Goal: Find specific page/section: Find specific page/section

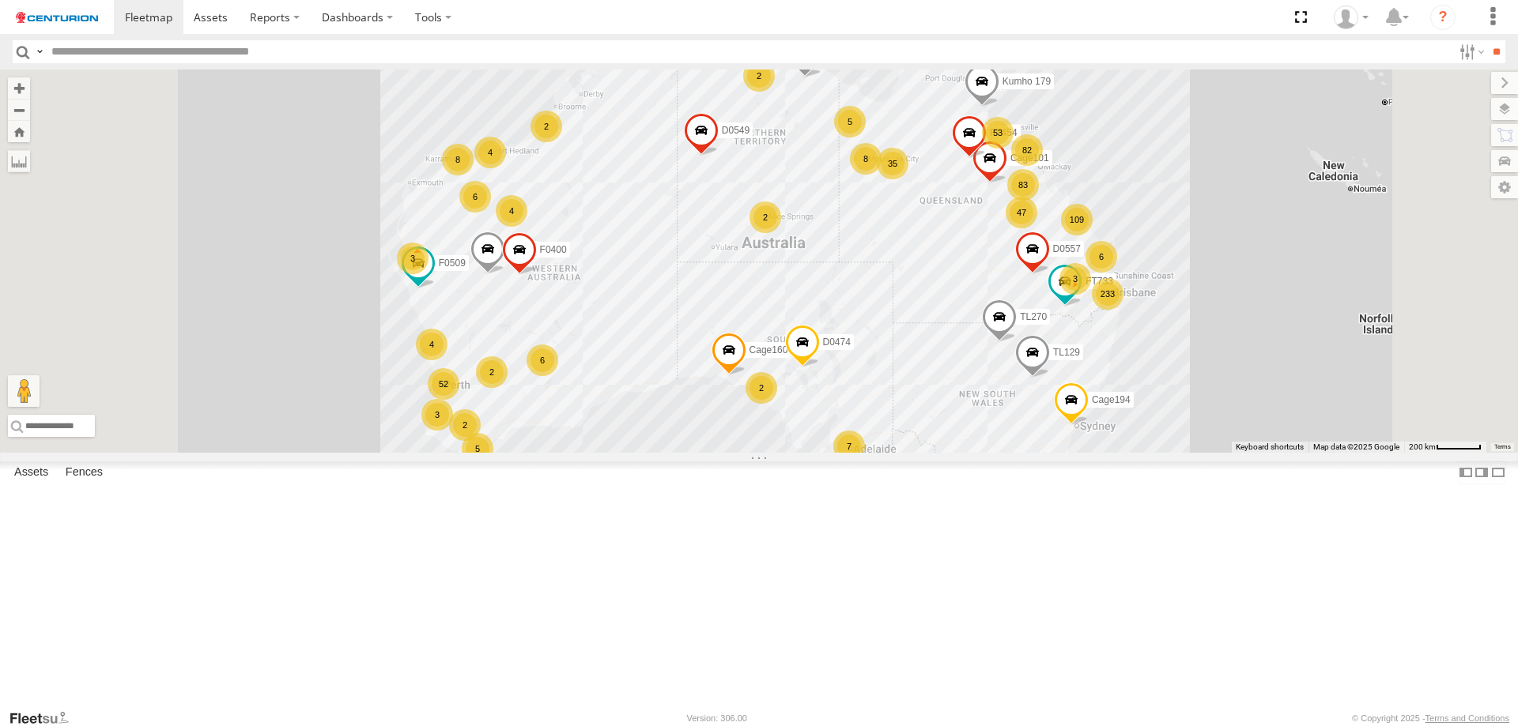
click at [206, 60] on input "text" at bounding box center [748, 51] width 1407 height 23
type input "*****"
click at [1487, 40] on input "**" at bounding box center [1496, 51] width 18 height 23
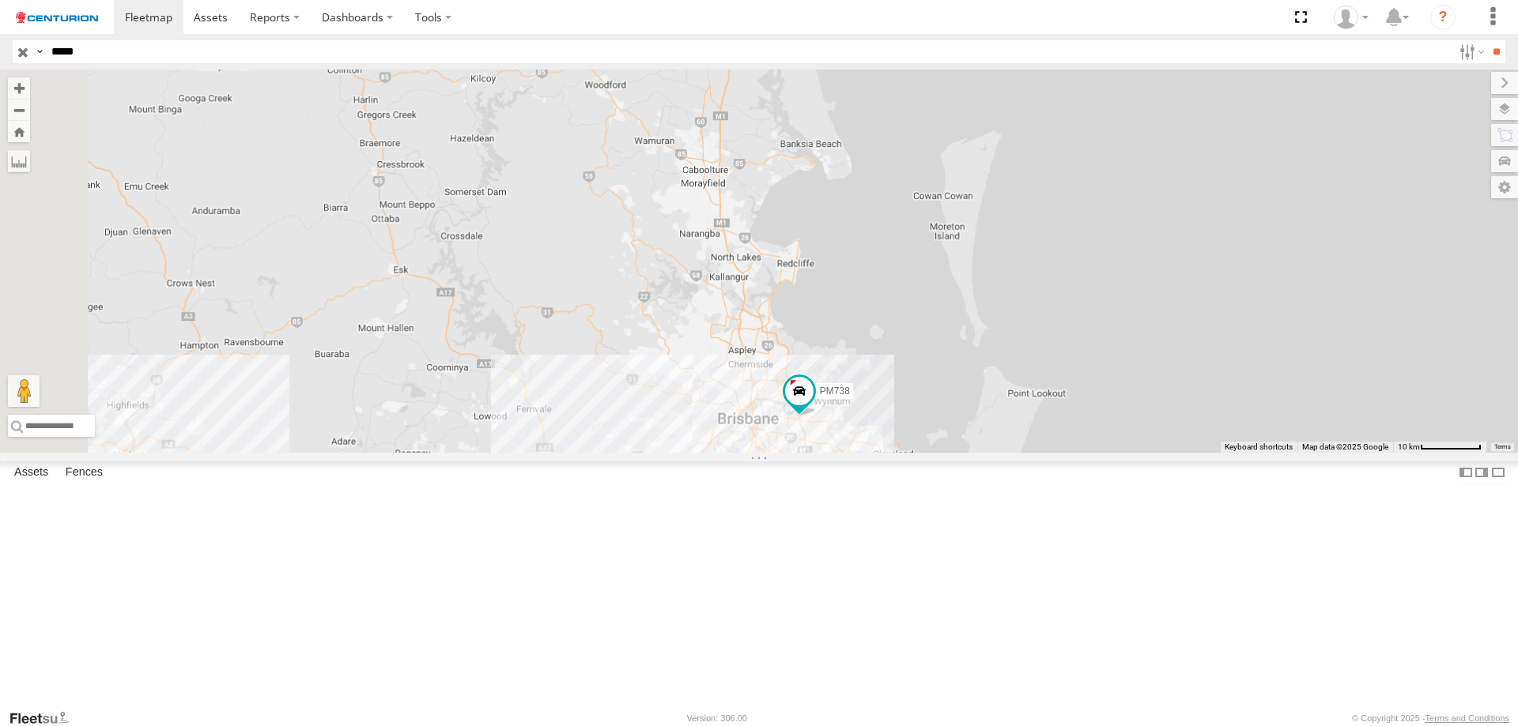
drag, startPoint x: 1085, startPoint y: 603, endPoint x: 1066, endPoint y: 447, distance: 157.7
click at [1066, 447] on div "PM738 PM738" at bounding box center [759, 261] width 1518 height 383
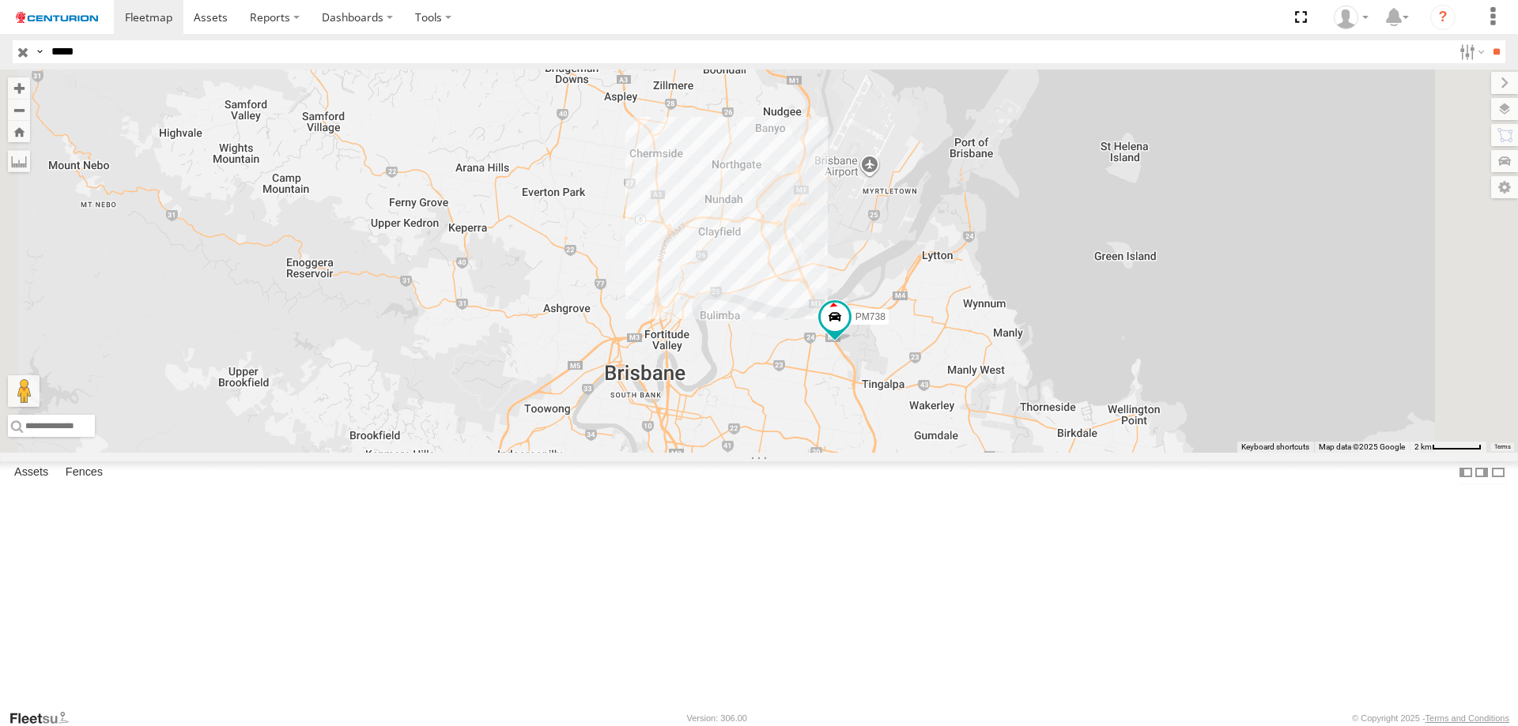
drag, startPoint x: 1035, startPoint y: 564, endPoint x: 1001, endPoint y: 417, distance: 150.9
click at [1001, 417] on div "PM738 PM738" at bounding box center [759, 261] width 1518 height 383
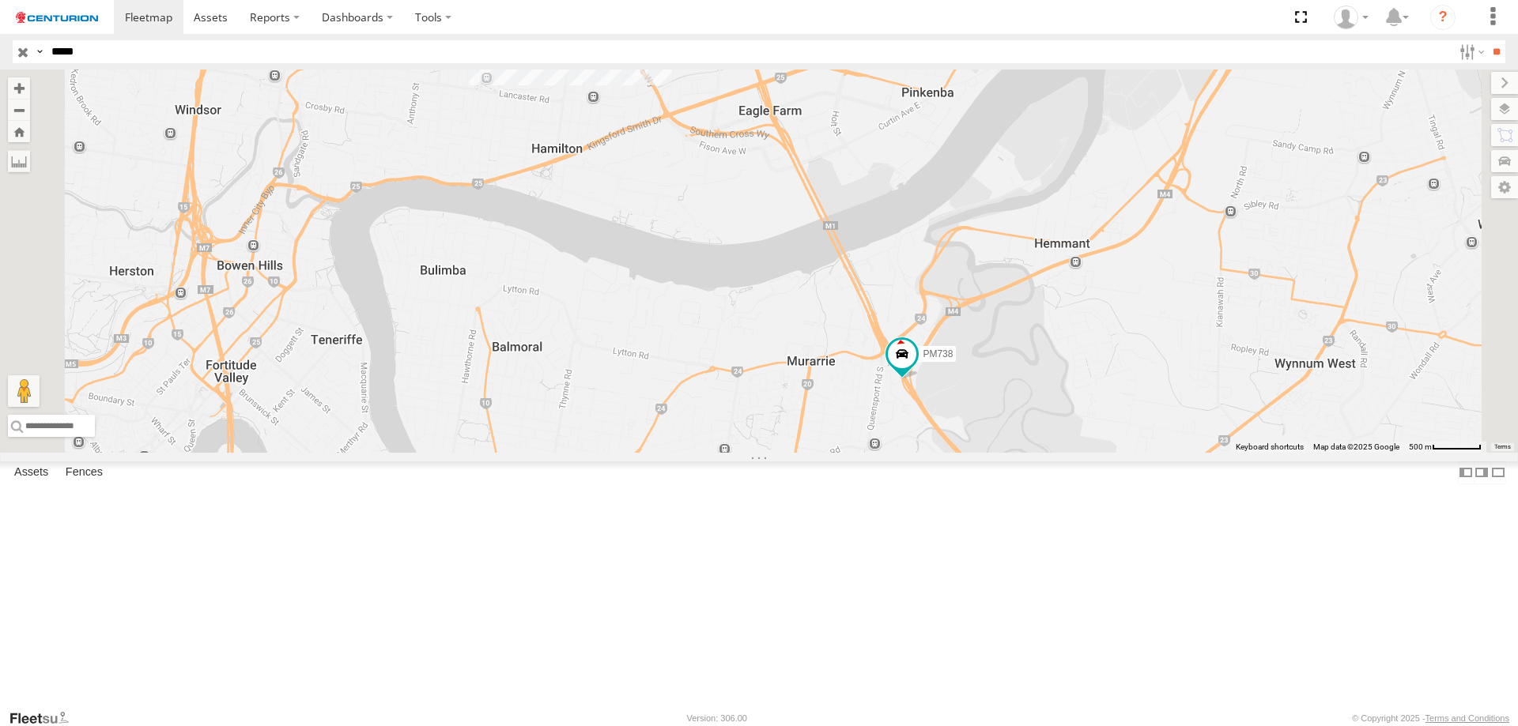
drag, startPoint x: 1037, startPoint y: 510, endPoint x: 987, endPoint y: 379, distance: 140.3
click at [987, 379] on div "PM738 PM738" at bounding box center [759, 261] width 1518 height 383
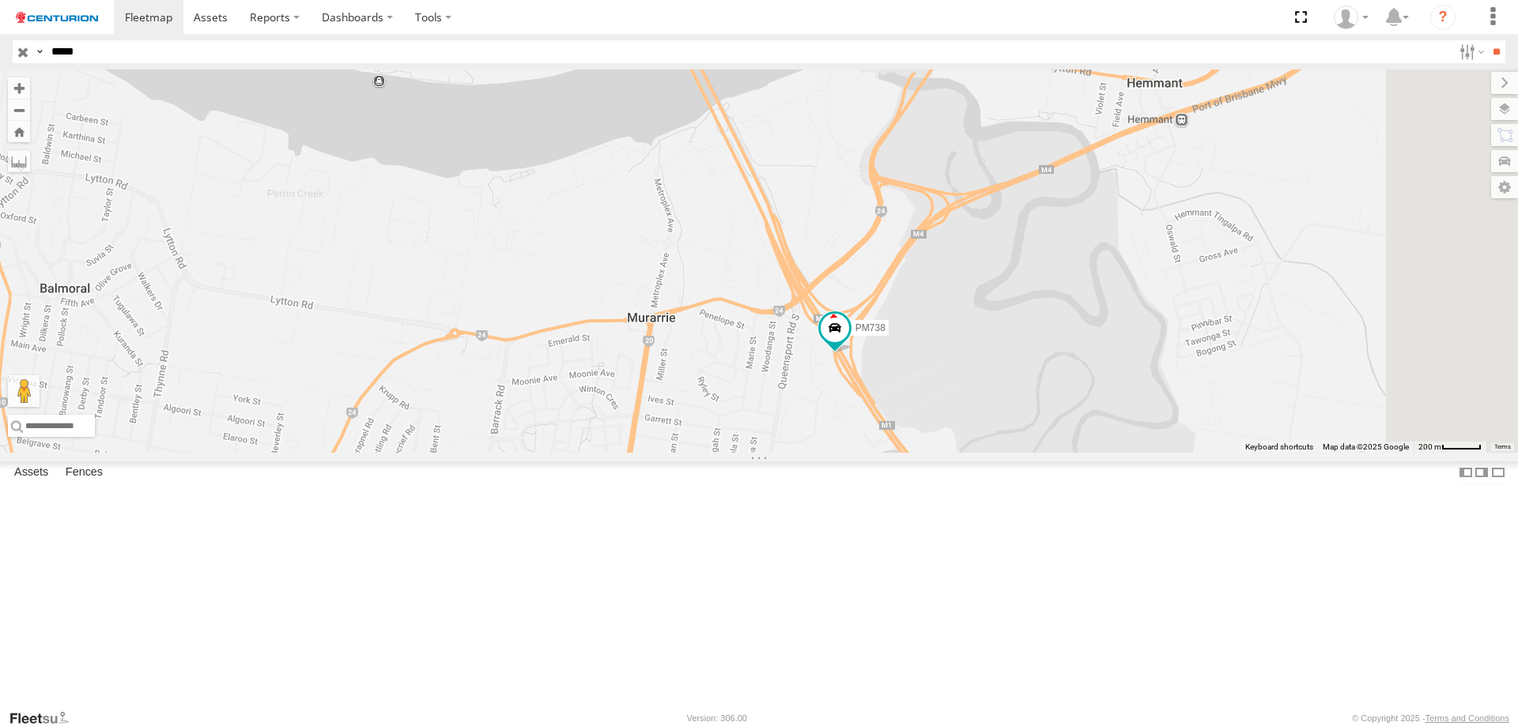
drag, startPoint x: 1264, startPoint y: 445, endPoint x: 1172, endPoint y: 447, distance: 91.7
click at [1185, 384] on div "PM738 PM738" at bounding box center [759, 261] width 1518 height 383
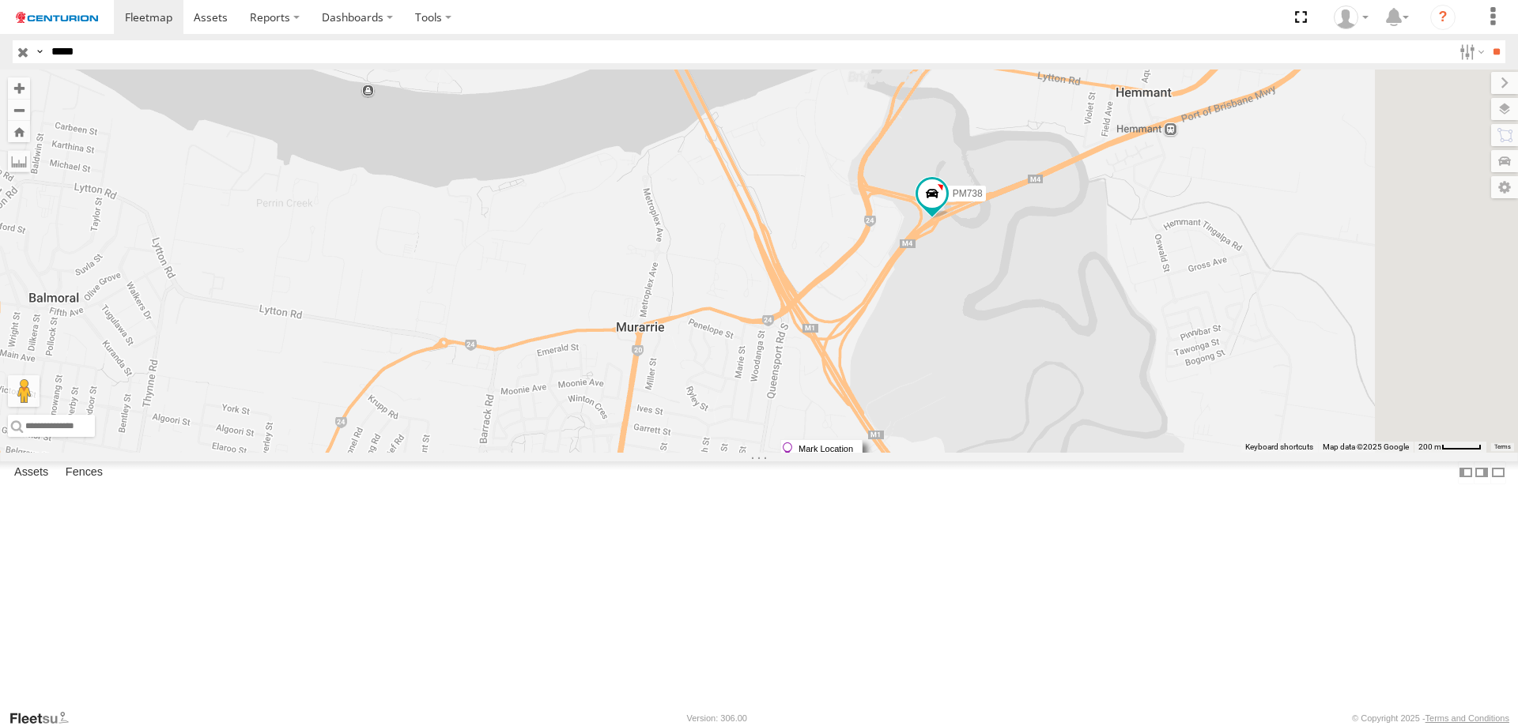
drag, startPoint x: 1175, startPoint y: 439, endPoint x: 1058, endPoint y: 487, distance: 127.0
click at [1056, 453] on div "PM738 PM738" at bounding box center [759, 261] width 1518 height 383
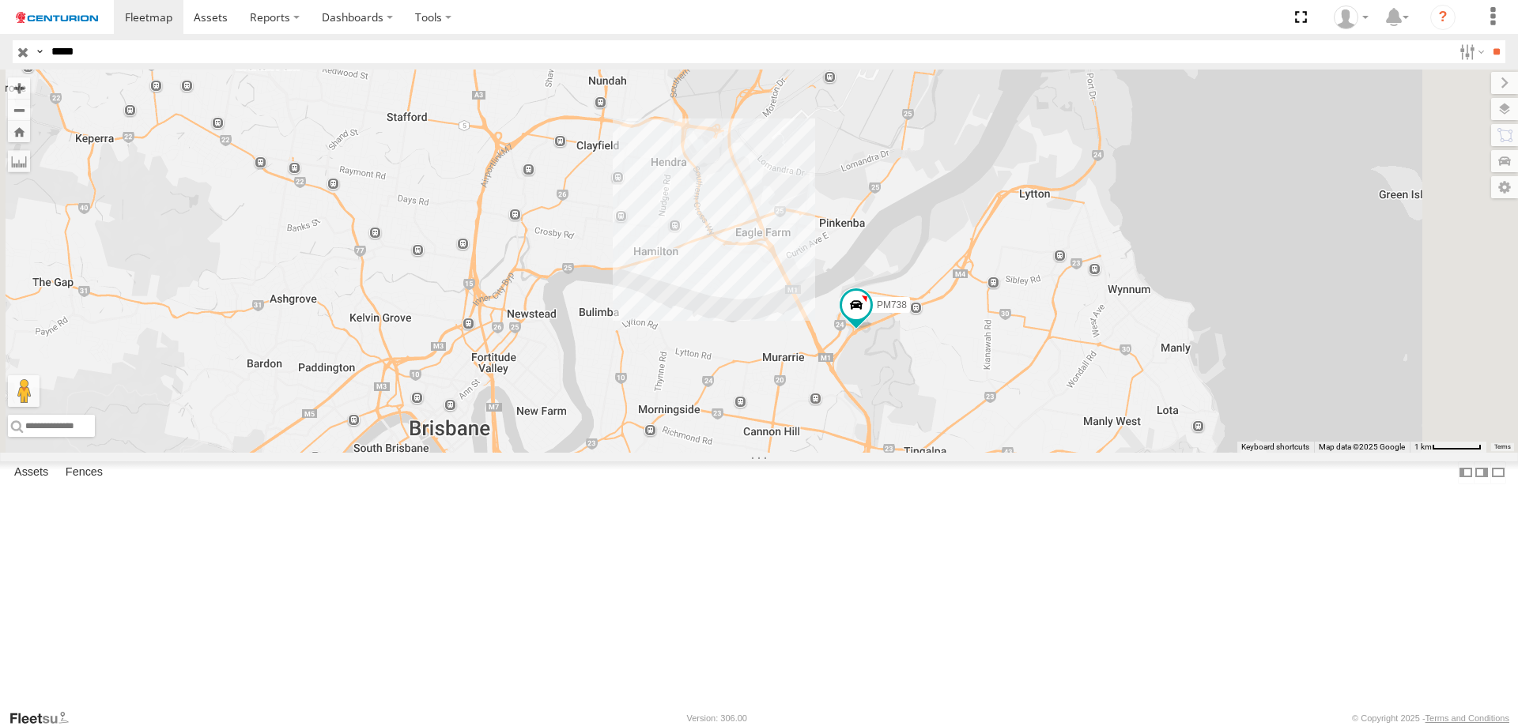
drag, startPoint x: 1260, startPoint y: 385, endPoint x: 1172, endPoint y: 429, distance: 98.3
click at [1172, 429] on div "PM738 PM738" at bounding box center [759, 261] width 1518 height 383
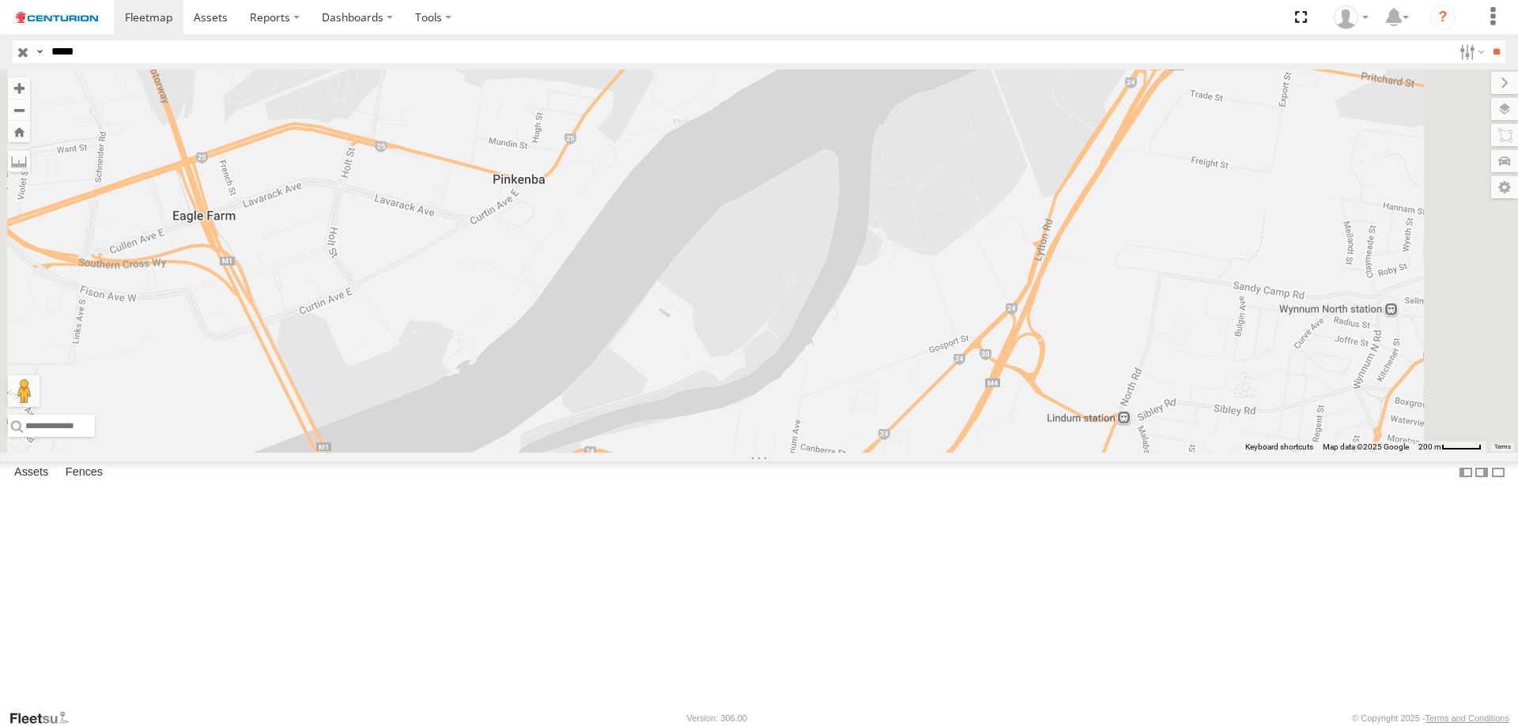
click at [1043, 453] on div "PM738 PM738" at bounding box center [759, 261] width 1518 height 383
